Goal: Transaction & Acquisition: Obtain resource

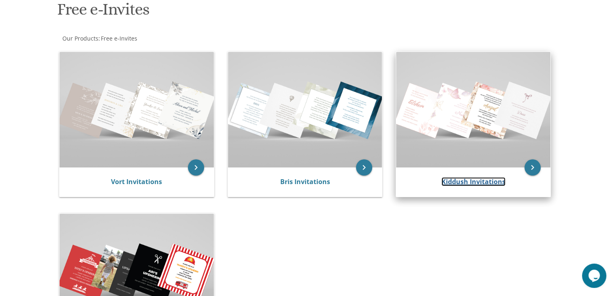
click at [466, 179] on link "Kiddush Invitations" at bounding box center [473, 181] width 64 height 9
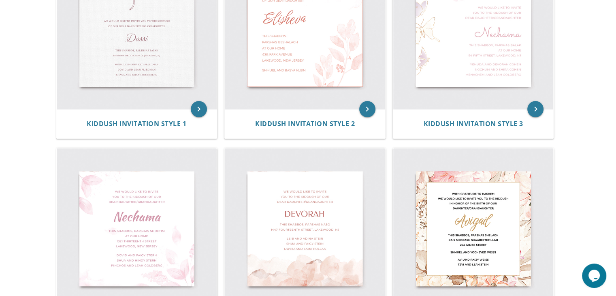
scroll to position [162, 0]
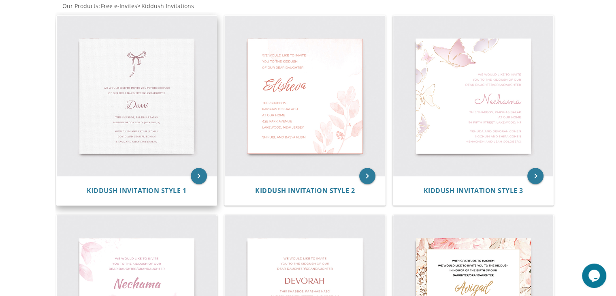
click at [113, 81] on img at bounding box center [137, 96] width 160 height 160
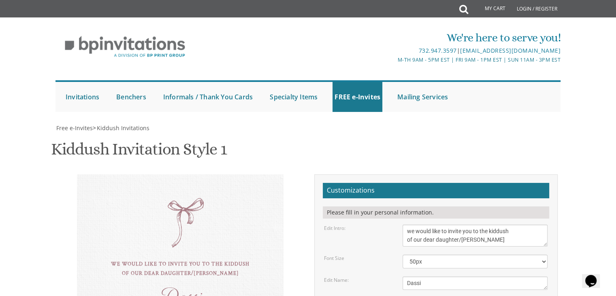
scroll to position [162, 0]
drag, startPoint x: 439, startPoint y: 122, endPoint x: 397, endPoint y: 118, distance: 42.7
click at [397, 276] on div "Dassi" at bounding box center [474, 282] width 157 height 13
type textarea "Yehudis"
drag, startPoint x: 477, startPoint y: 189, endPoint x: 402, endPoint y: 172, distance: 77.5
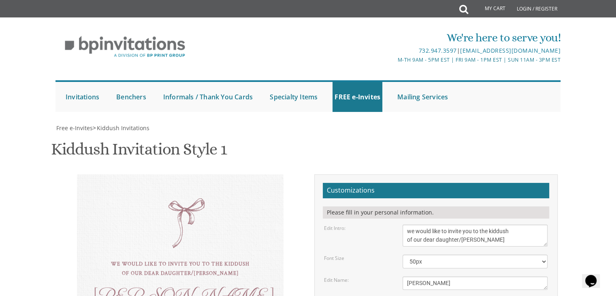
type textarea "Mordy and Tziporah Schur Moshe and Esti Schur Moshe and Chanie Ritterman"
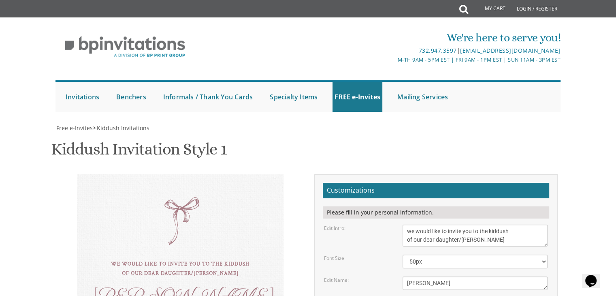
type textarea "this shabbos, parshsas balak, 17 Shonny ct Lakewood, NJ"
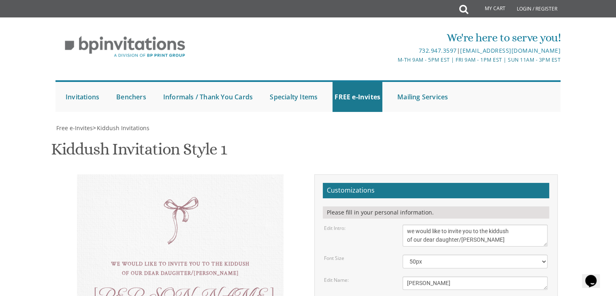
click at [456, 254] on select "40px 50px 60px" at bounding box center [474, 261] width 145 height 14
click at [402, 254] on select "40px 50px 60px" at bounding box center [474, 261] width 145 height 14
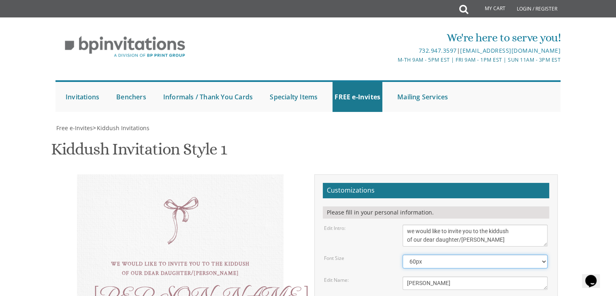
click at [435, 254] on select "40px 50px 60px" at bounding box center [474, 261] width 145 height 14
click at [402, 254] on select "40px 50px 60px" at bounding box center [474, 261] width 145 height 14
click at [425, 254] on select "40px 50px 60px" at bounding box center [474, 261] width 145 height 14
click at [402, 254] on select "40px 50px 60px" at bounding box center [474, 261] width 145 height 14
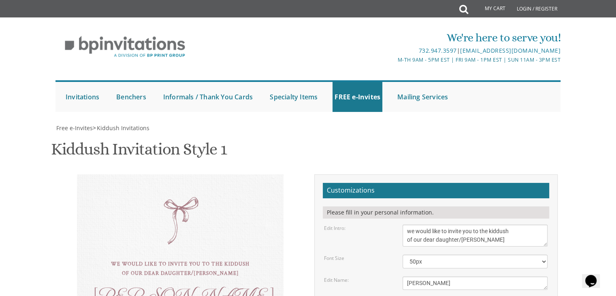
click at [440, 254] on select "40px 50px 60px" at bounding box center [474, 261] width 145 height 14
select select "60px"
click at [402, 254] on select "40px 50px 60px" at bounding box center [474, 261] width 145 height 14
click at [295, 174] on div "we would like to invite you to the kiddush of our dear daughter/grandaughter Ye…" at bounding box center [180, 278] width 243 height 208
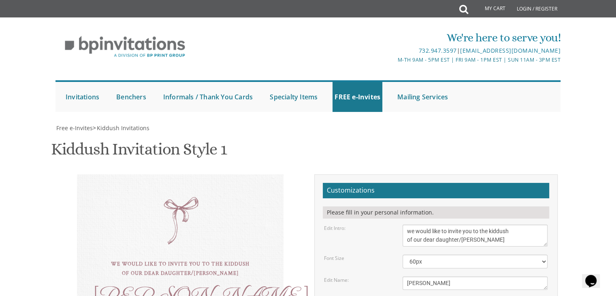
type textarea "this shabbos, parshsas , 17 Shonny ct Lakewood, NJ"
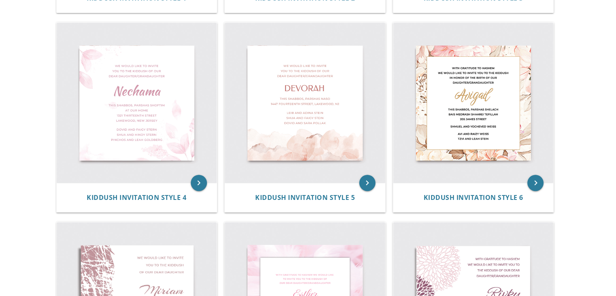
scroll to position [356, 0]
